Goal: Task Accomplishment & Management: Use online tool/utility

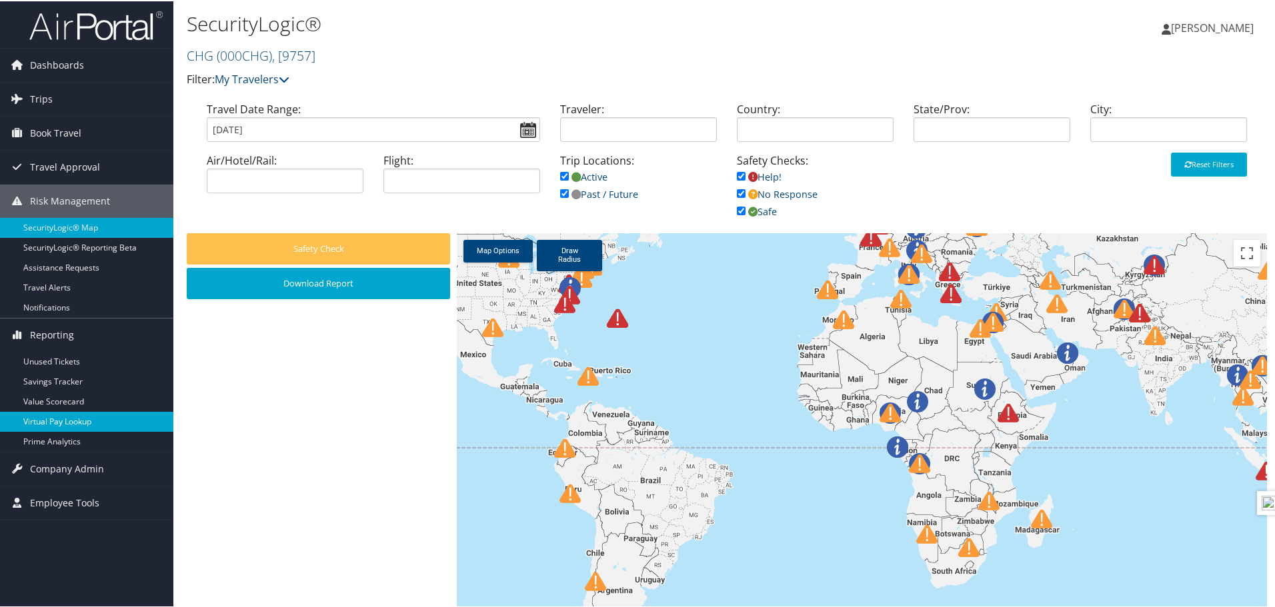
click at [69, 426] on link "Virtual Pay Lookup" at bounding box center [86, 421] width 173 height 20
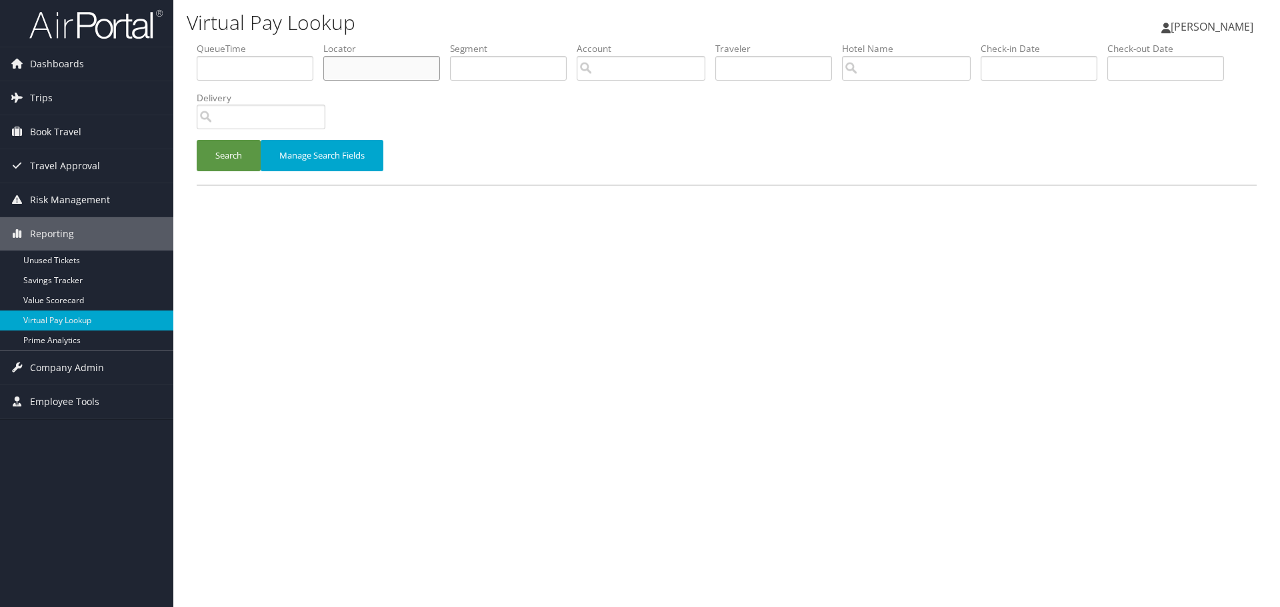
click at [353, 75] on input "text" at bounding box center [381, 68] width 117 height 25
paste input "DJUYUG"
type input "DJUYUG"
click at [235, 153] on button "Search" at bounding box center [229, 155] width 64 height 31
